Goal: Transaction & Acquisition: Purchase product/service

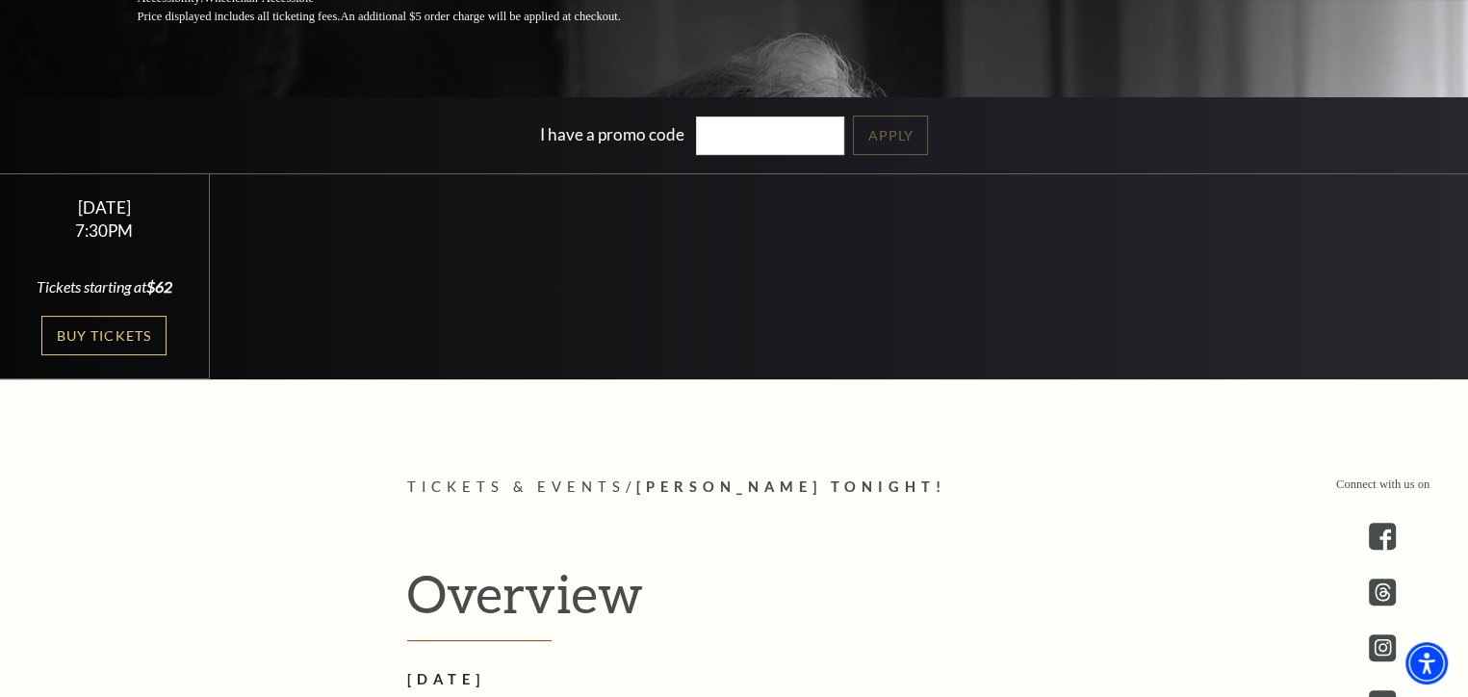
scroll to position [481, 0]
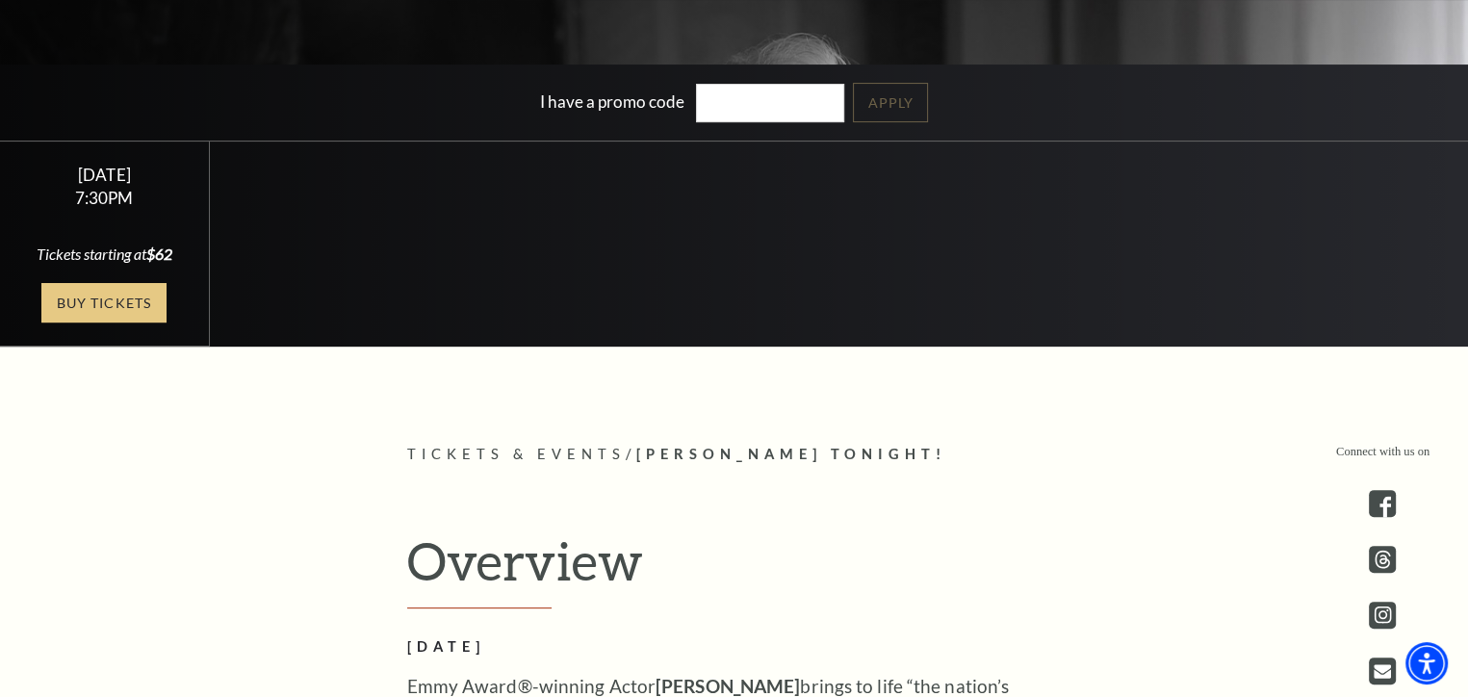
click at [102, 299] on link "Buy Tickets" at bounding box center [103, 302] width 125 height 39
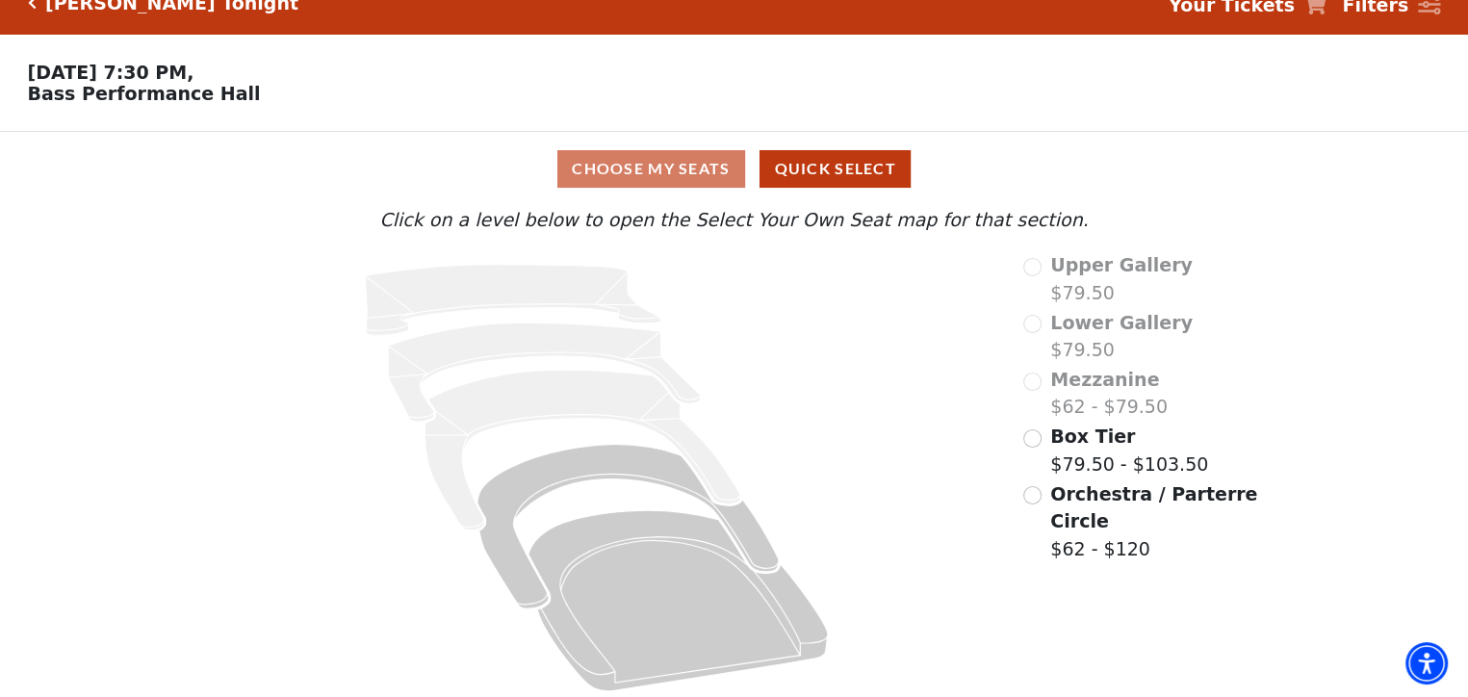
scroll to position [41, 0]
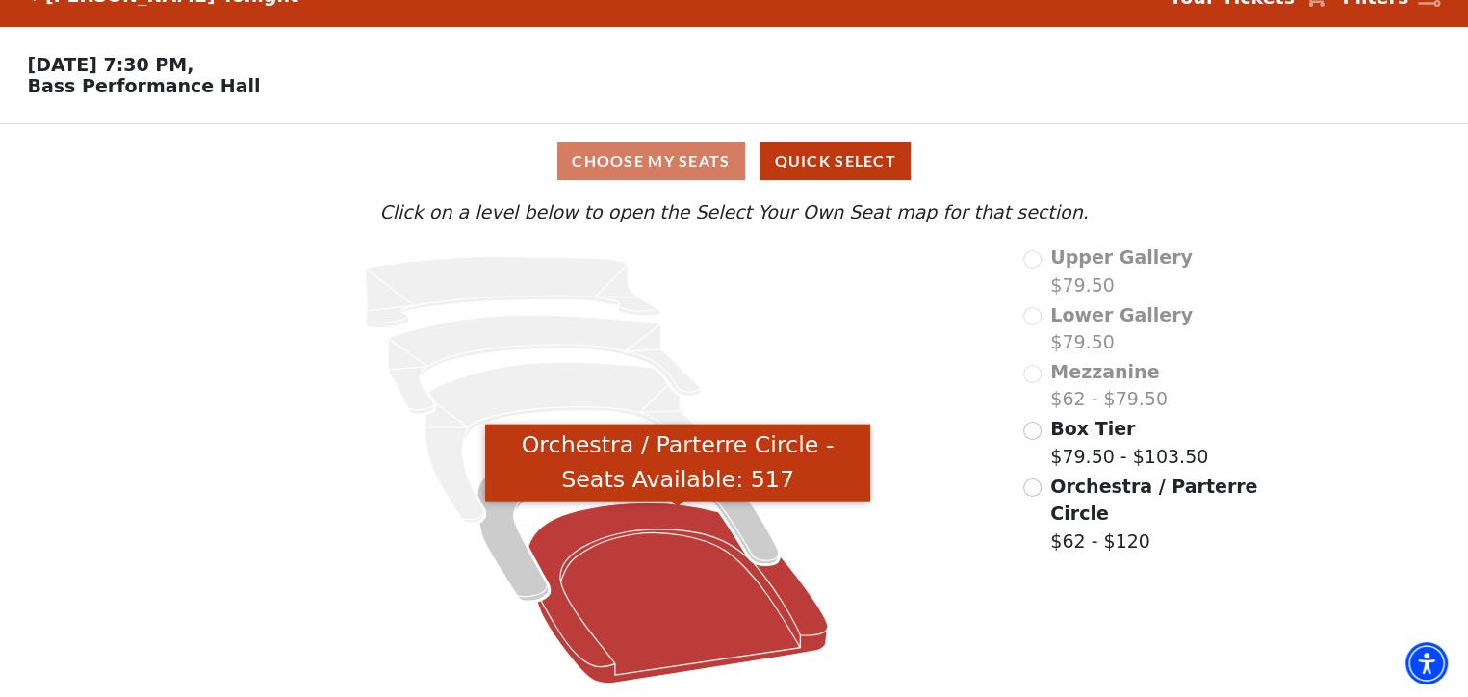
click at [651, 609] on icon "Orchestra / Parterre Circle - Seats Available: 517" at bounding box center [678, 593] width 299 height 181
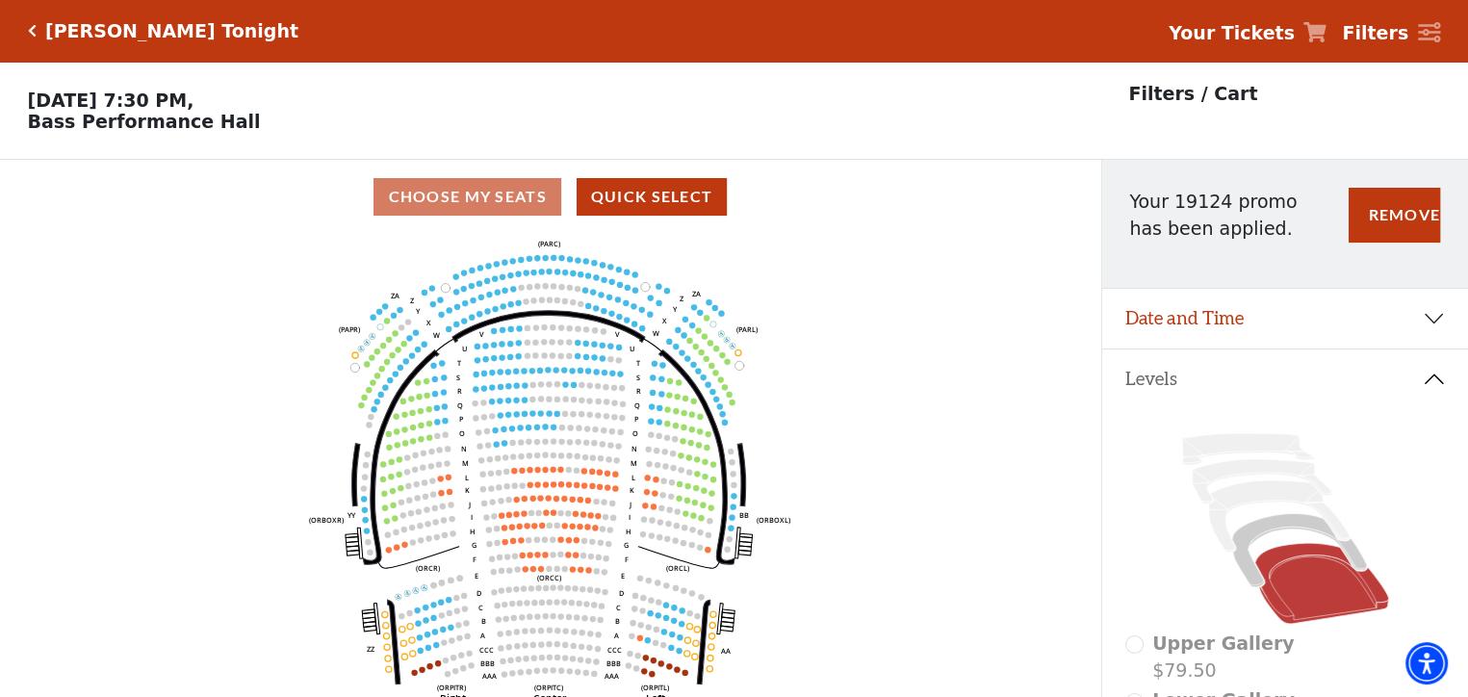
scroll to position [89, 0]
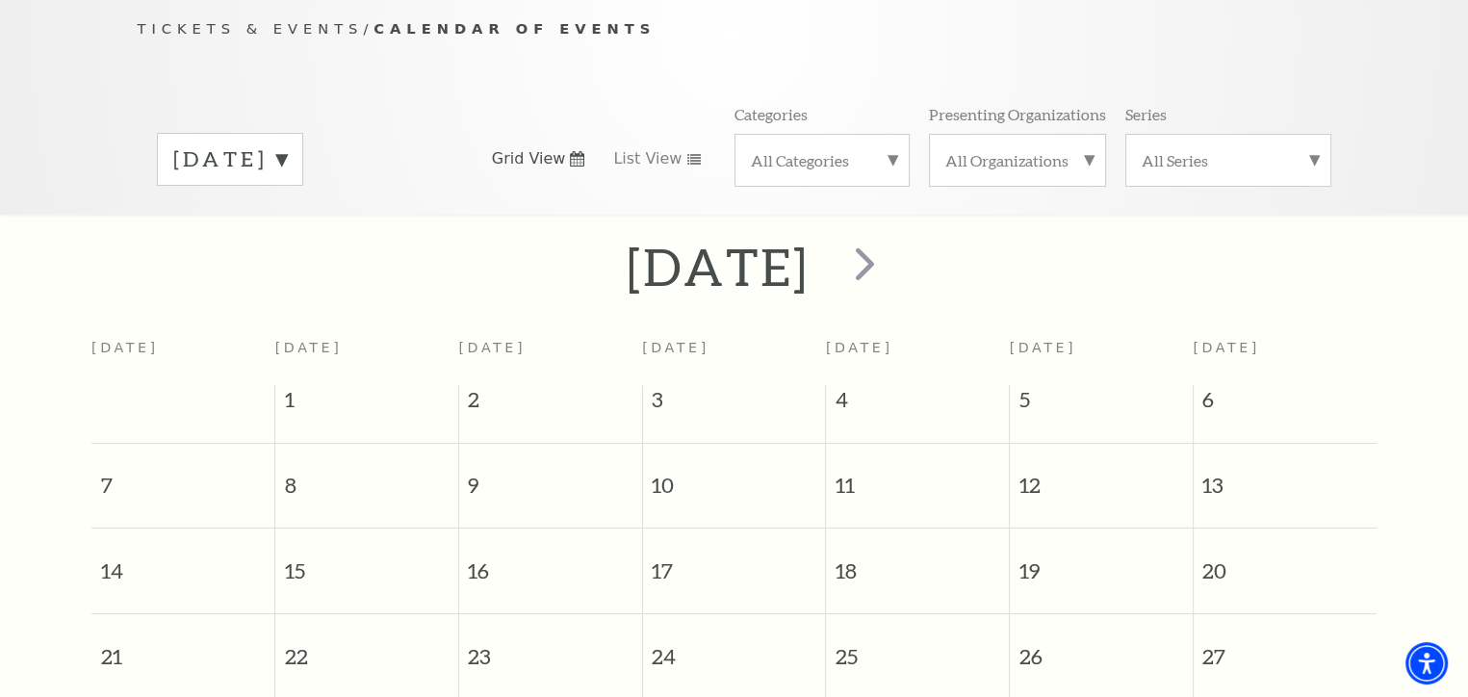
scroll to position [73, 0]
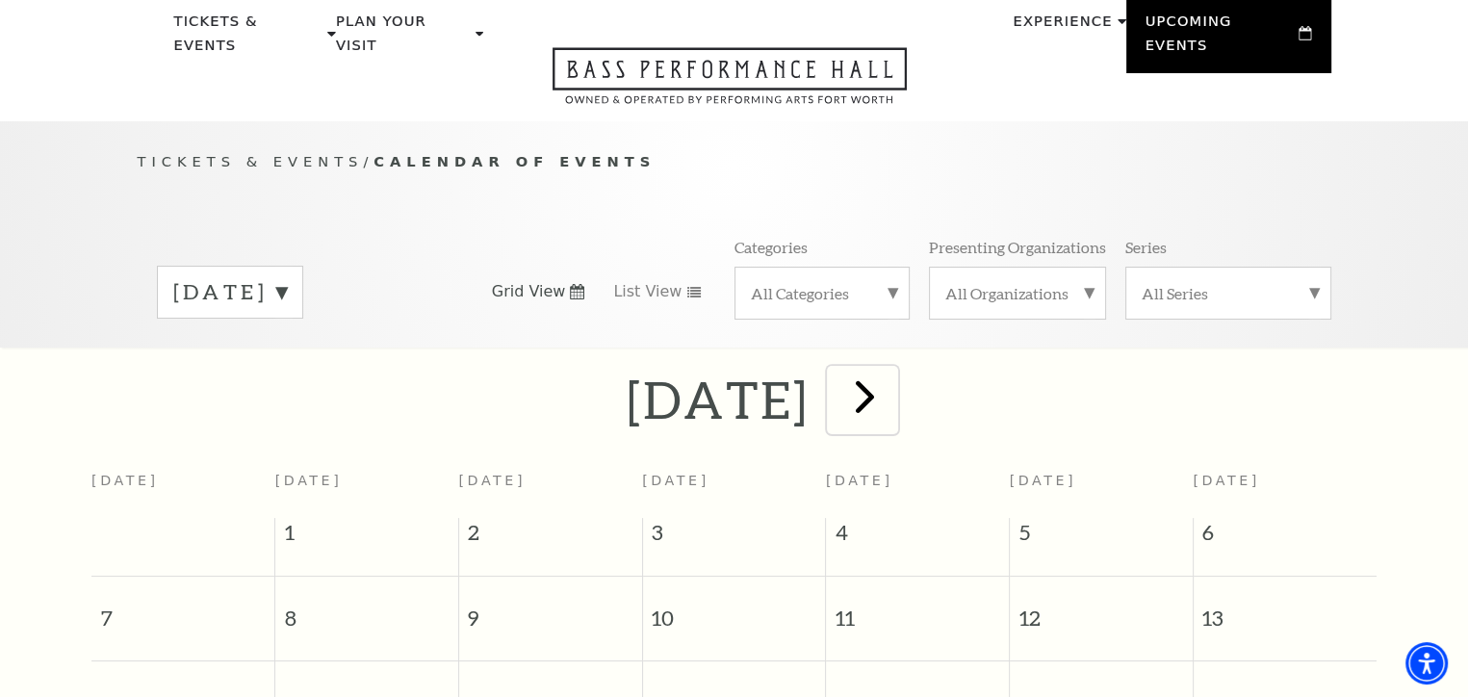
click at [893, 370] on span "next" at bounding box center [865, 396] width 55 height 55
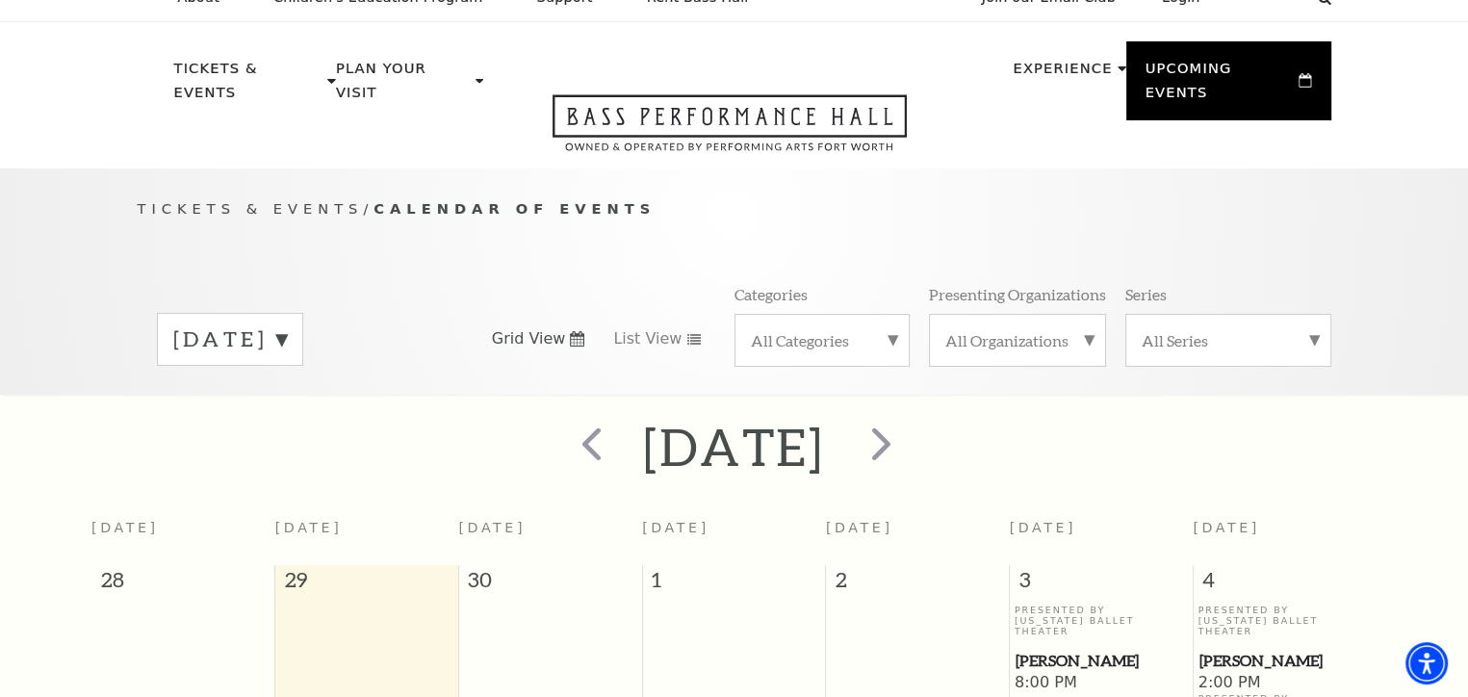
scroll to position [0, 0]
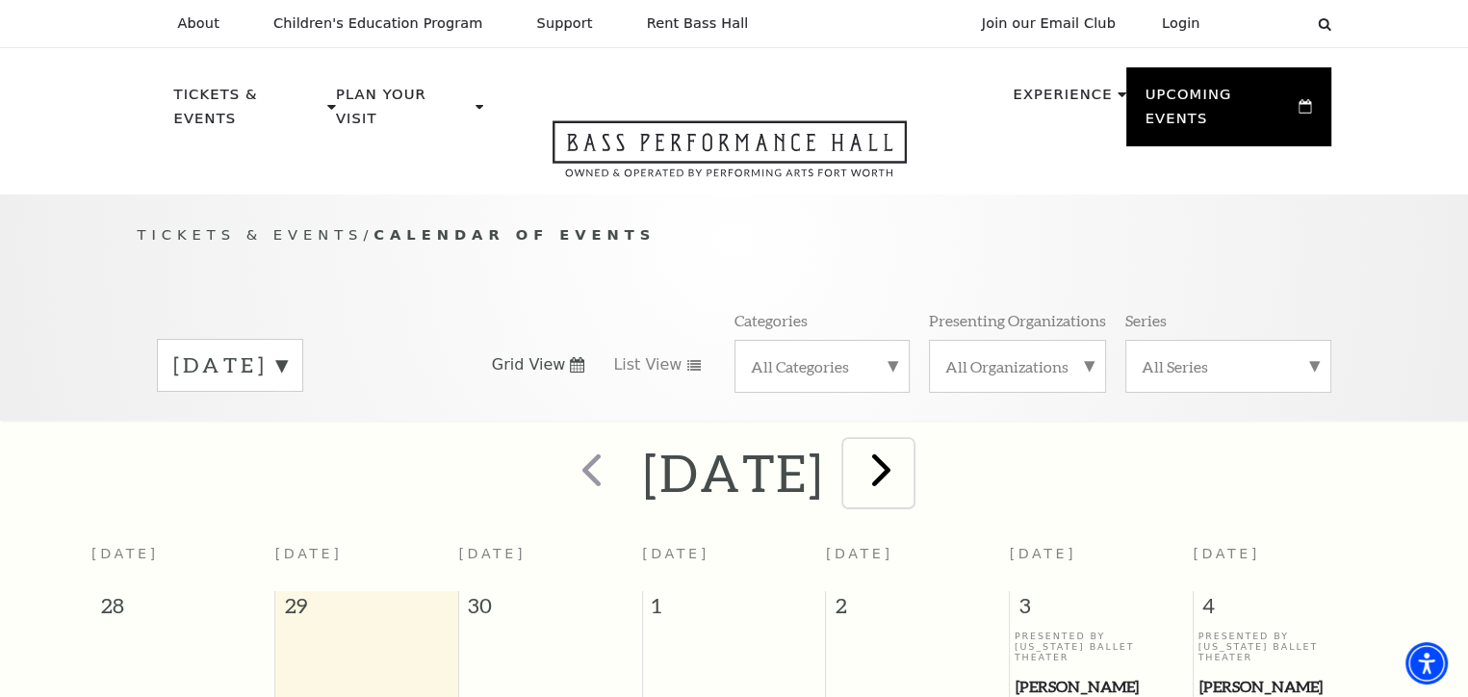
click at [909, 454] on span "next" at bounding box center [881, 469] width 55 height 55
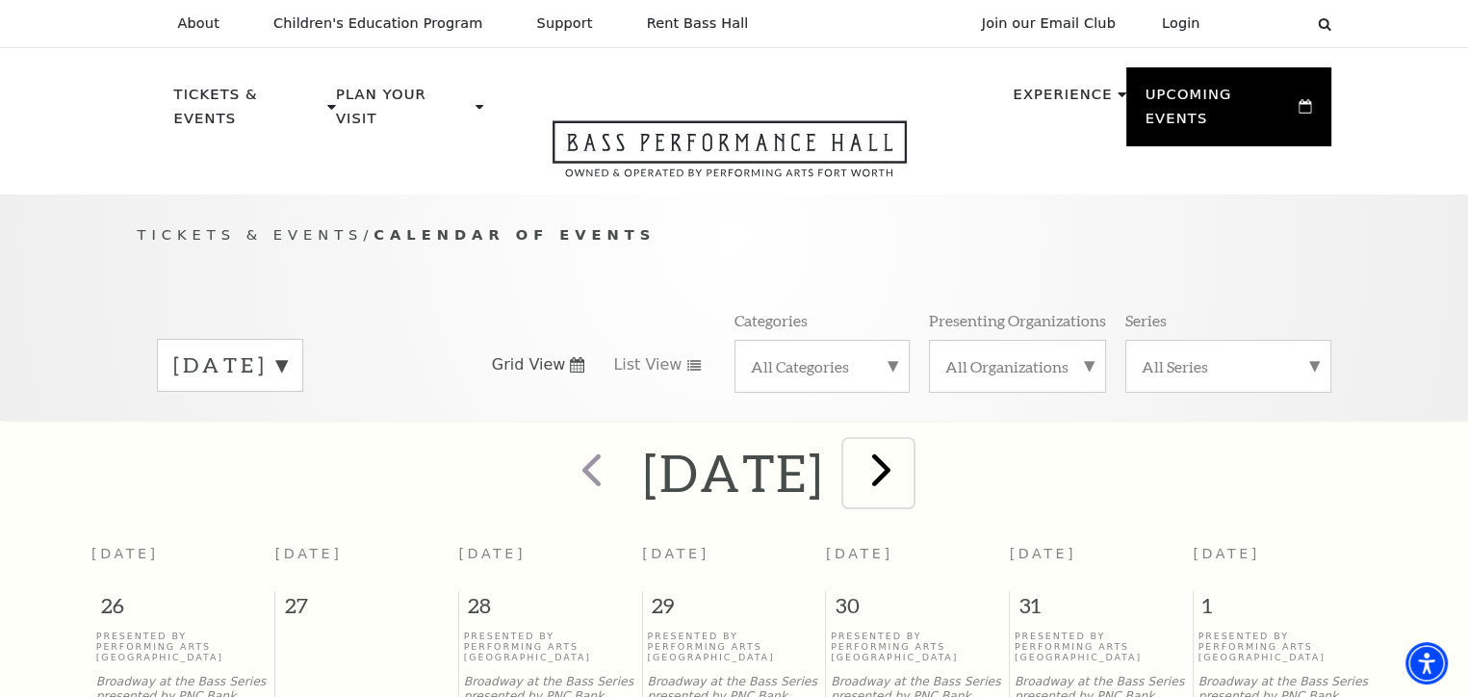
click at [909, 454] on span "next" at bounding box center [881, 469] width 55 height 55
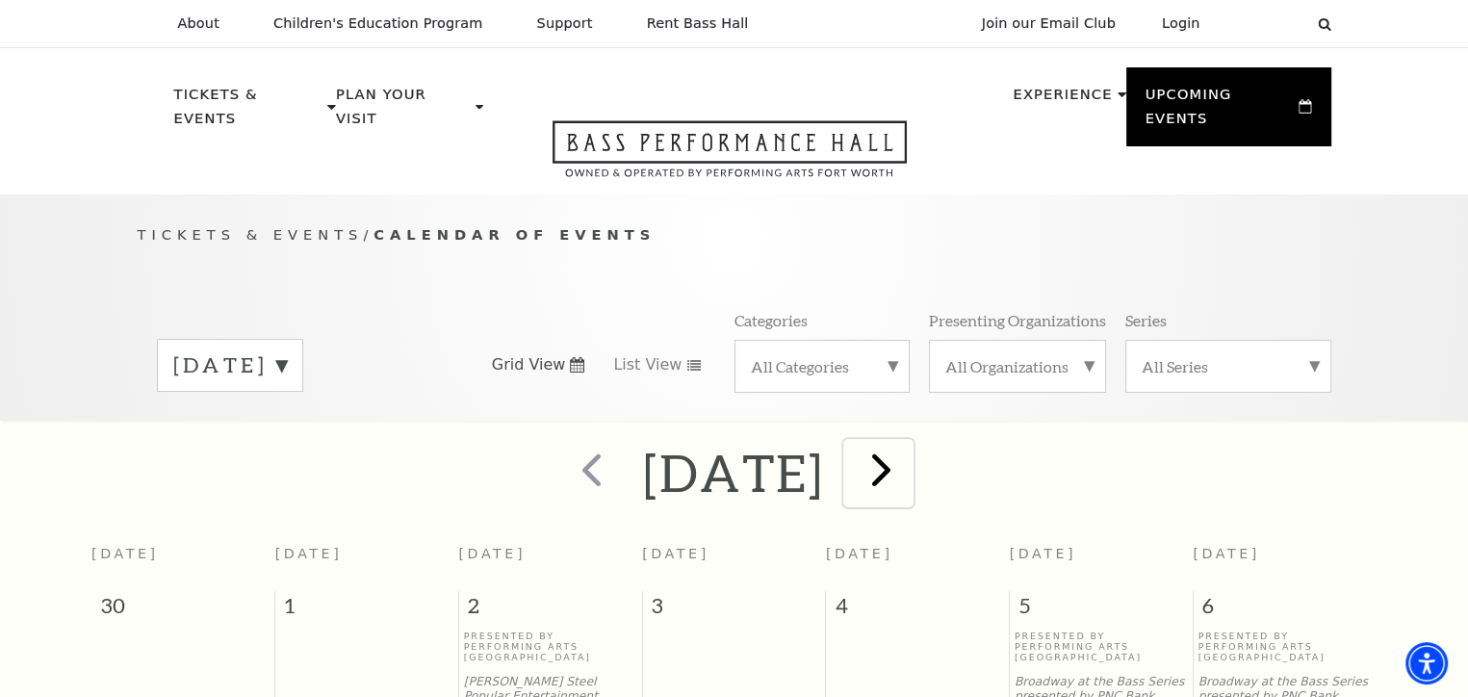
click at [909, 456] on span "next" at bounding box center [881, 469] width 55 height 55
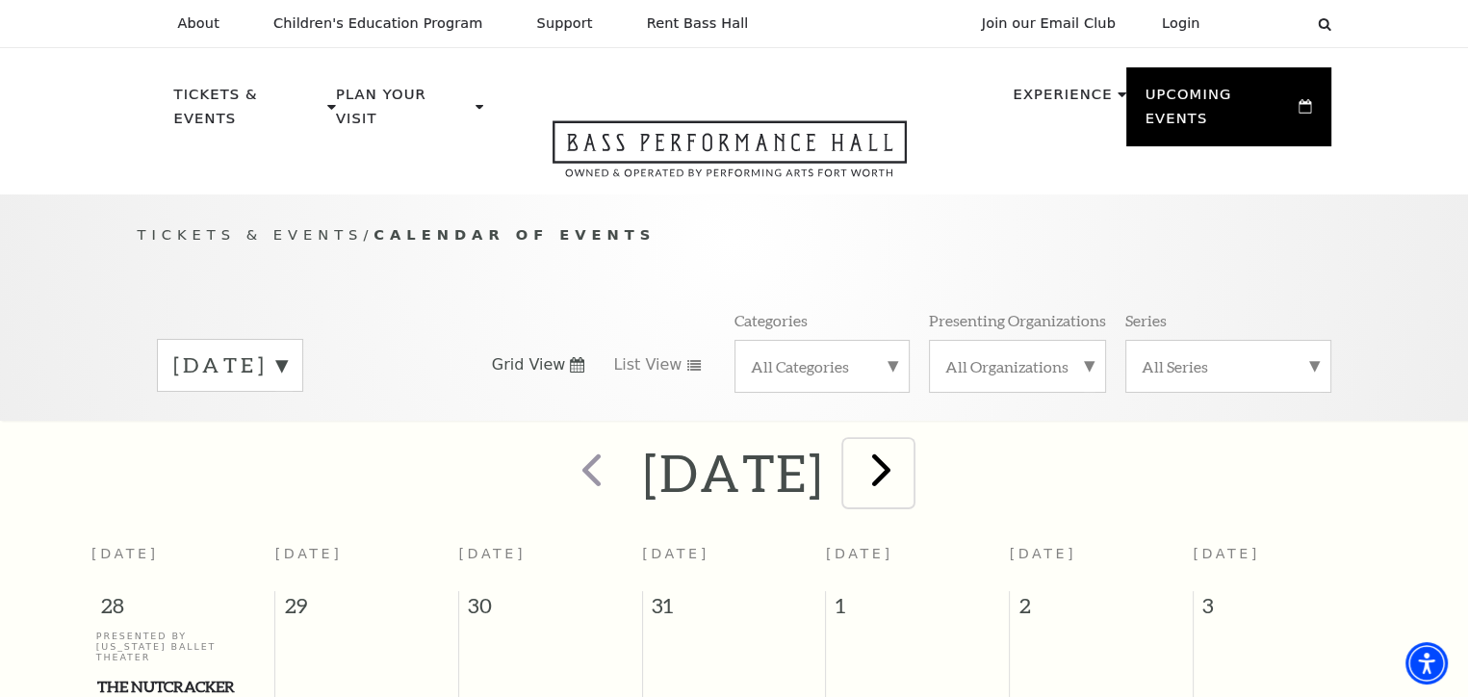
click at [909, 454] on span "next" at bounding box center [881, 469] width 55 height 55
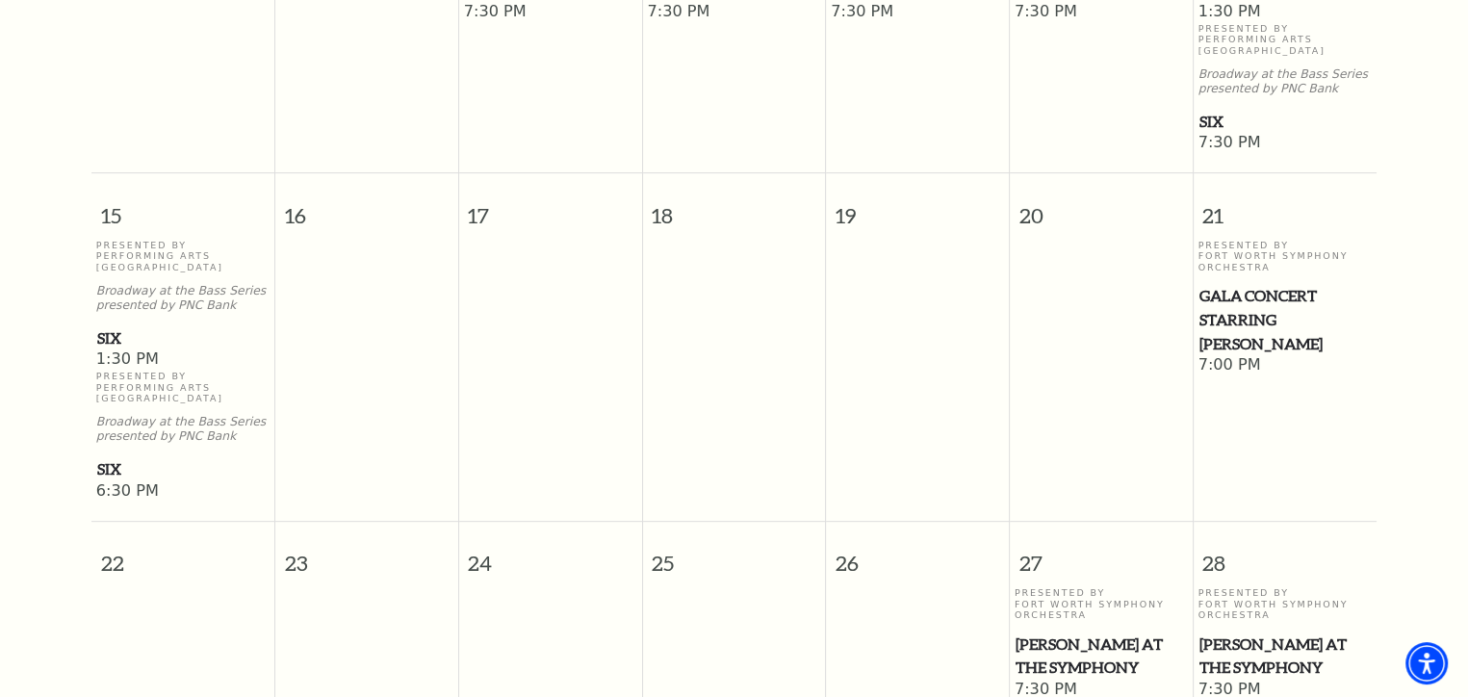
scroll to position [843, 0]
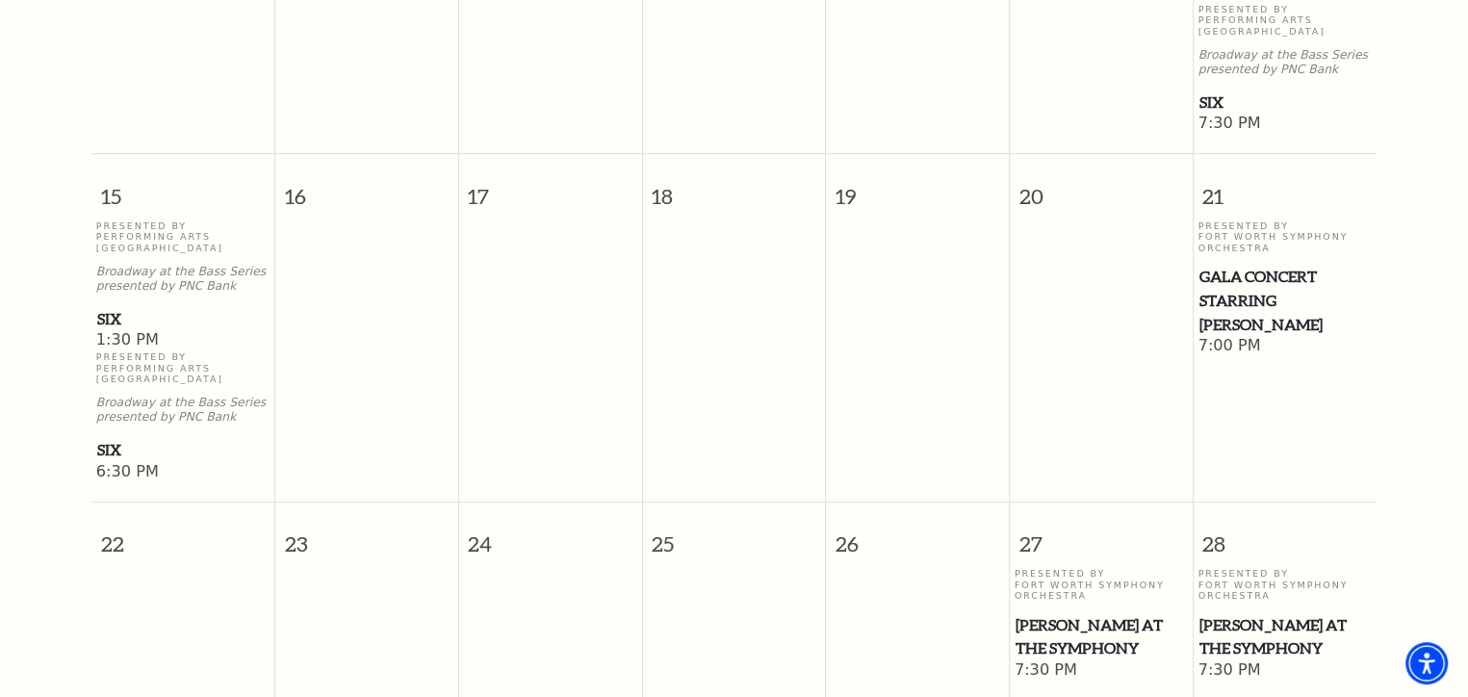
click at [107, 307] on span "SIX" at bounding box center [183, 319] width 172 height 24
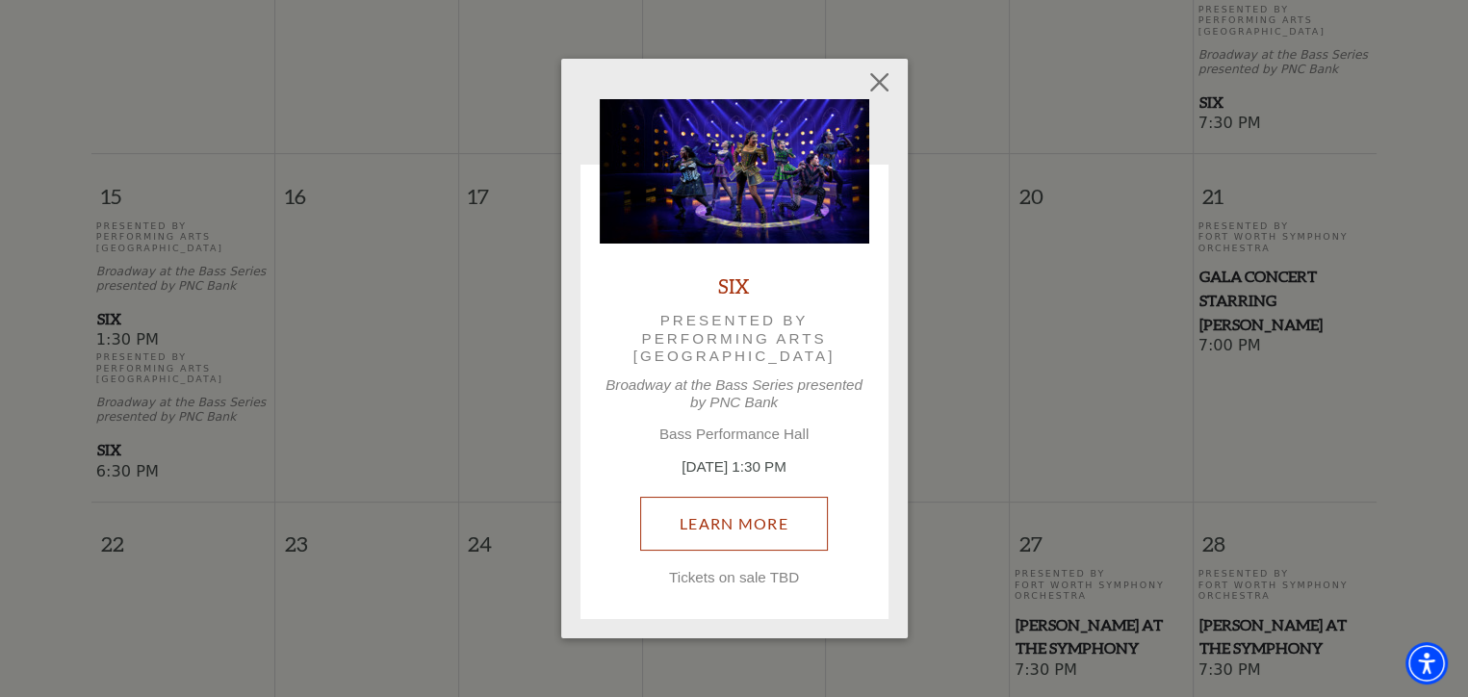
click at [719, 521] on link "Learn More" at bounding box center [734, 524] width 188 height 54
